Goal: Navigation & Orientation: Find specific page/section

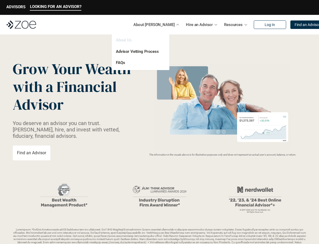
click at [124, 41] on link "About Us" at bounding box center [124, 40] width 16 height 5
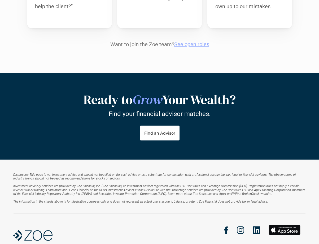
scroll to position [675, 0]
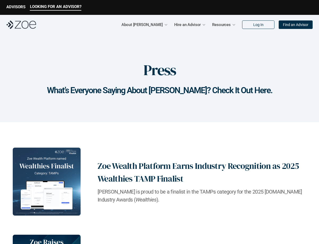
drag, startPoint x: 106, startPoint y: 10, endPoint x: 81, endPoint y: 26, distance: 29.9
click at [81, 26] on div "About [PERSON_NAME] Hire an Advisor Resources Log In Find an Advisor" at bounding box center [159, 25] width 319 height 20
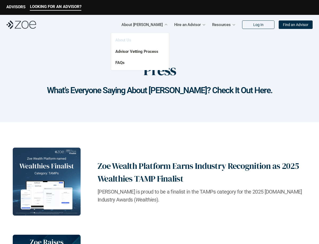
click at [126, 40] on link "About Us" at bounding box center [123, 40] width 16 height 5
